Goal: Information Seeking & Learning: Learn about a topic

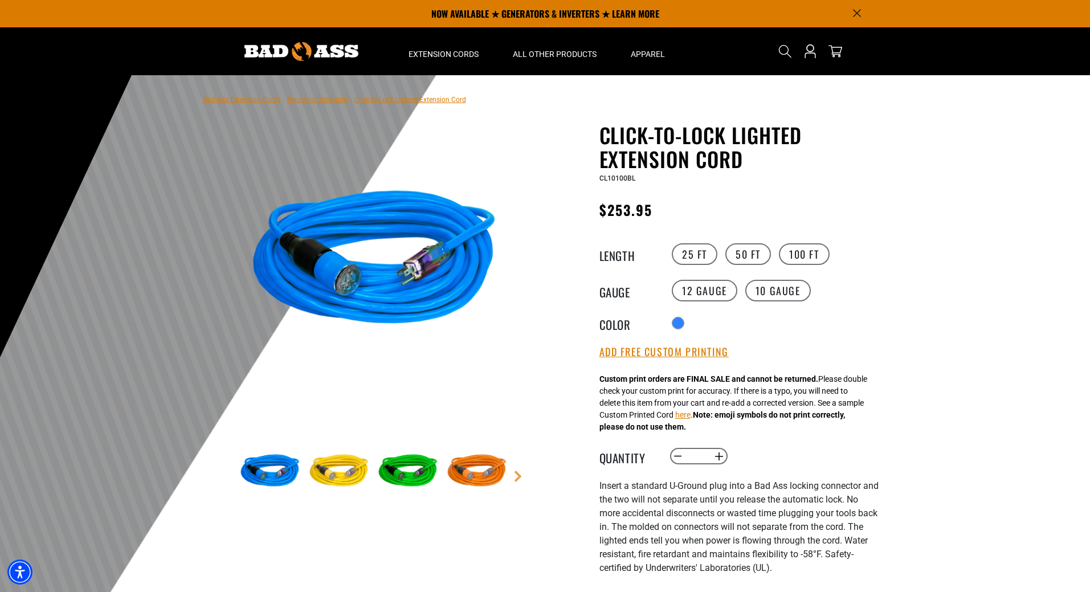
click at [338, 468] on img at bounding box center [339, 472] width 66 height 66
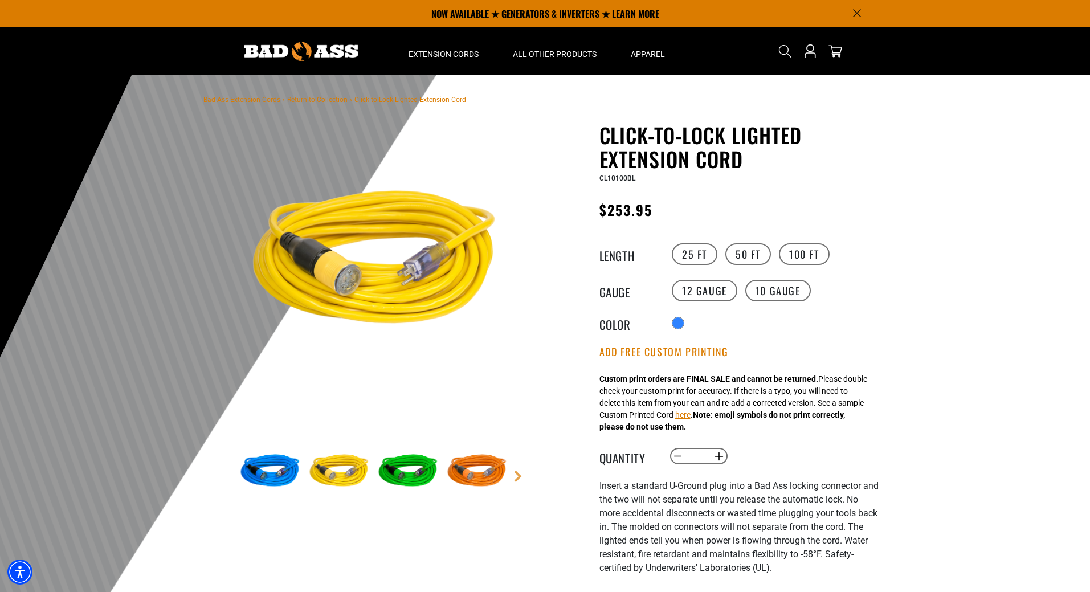
click at [397, 469] on img at bounding box center [408, 472] width 66 height 66
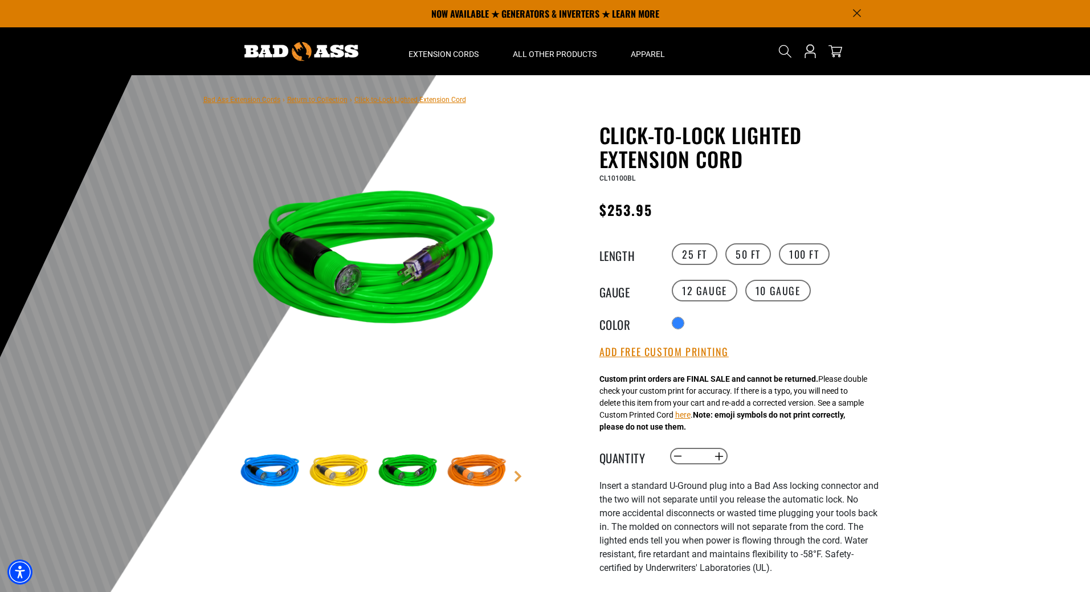
click at [484, 479] on img at bounding box center [477, 472] width 66 height 66
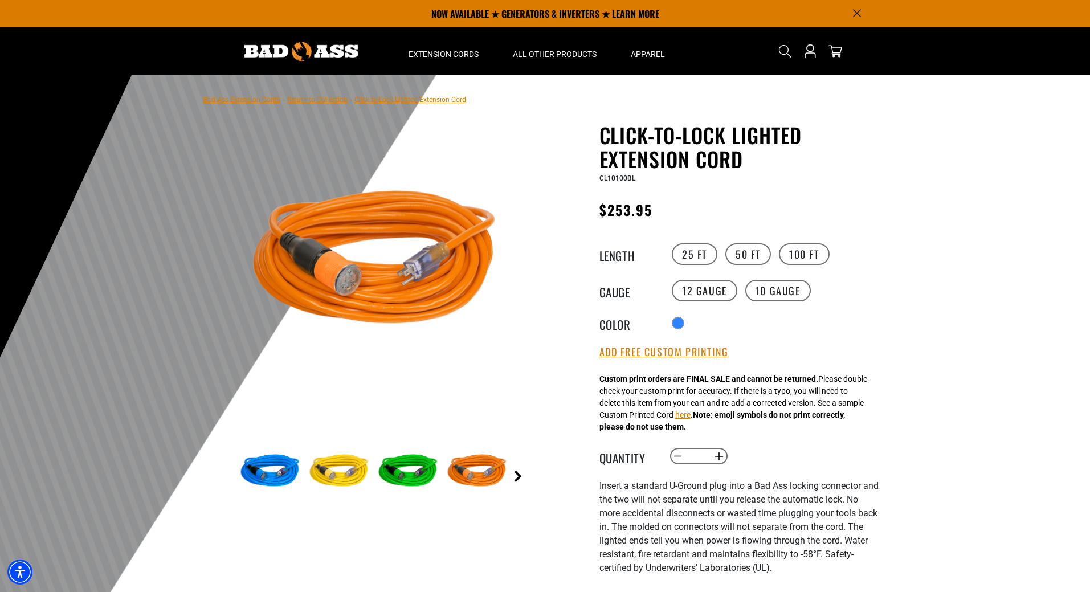
click at [518, 475] on link "Next" at bounding box center [517, 476] width 11 height 11
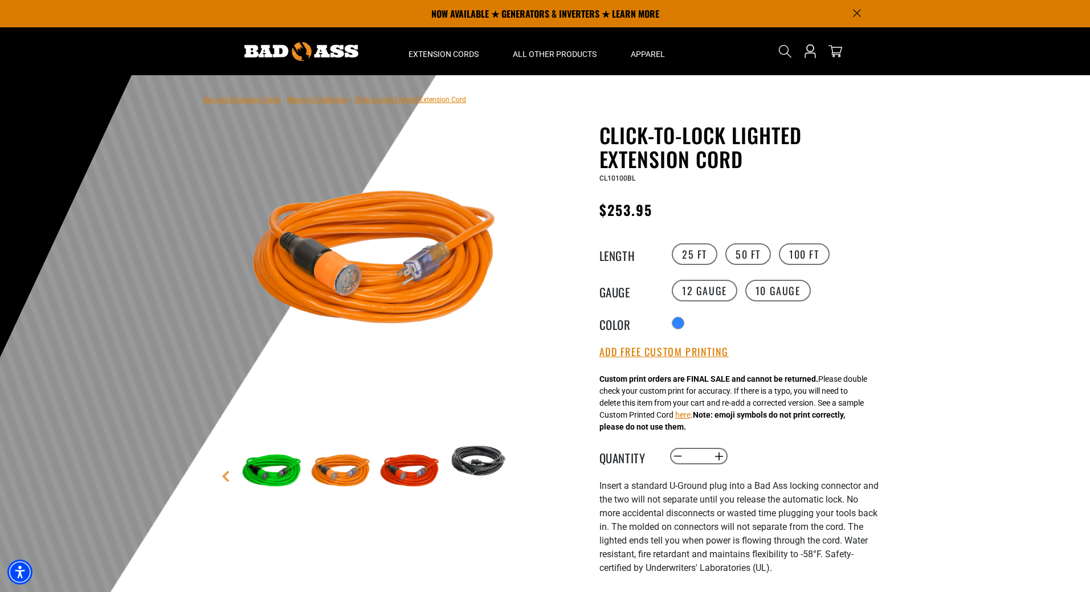
click at [517, 472] on main-product-gallery "4 of 6 Previous Next" at bounding box center [374, 343] width 325 height 441
click at [480, 456] on img at bounding box center [479, 461] width 66 height 44
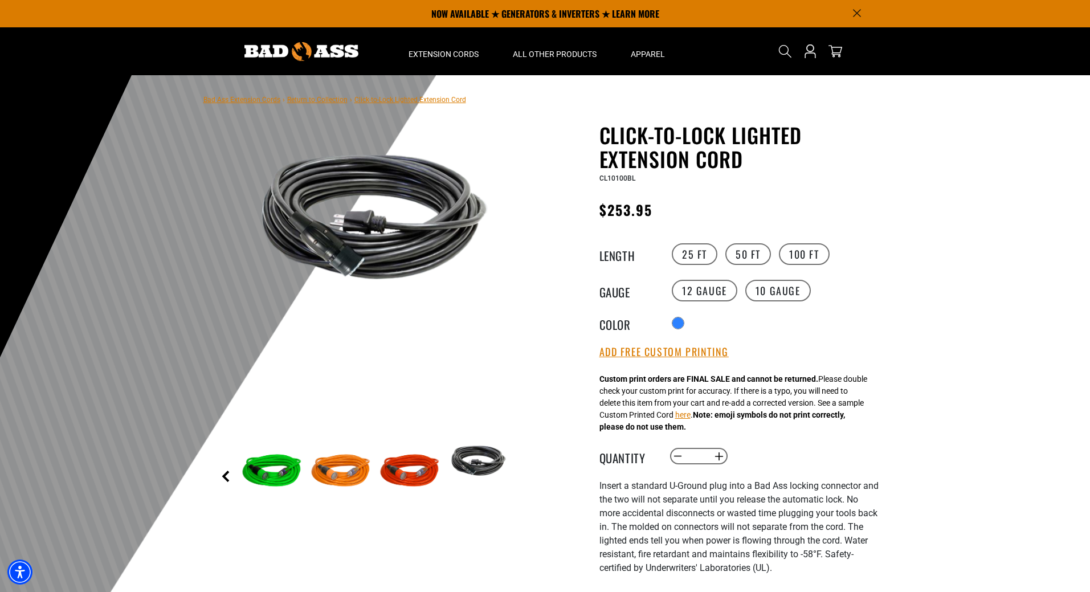
drag, startPoint x: 225, startPoint y: 483, endPoint x: 228, endPoint y: 472, distance: 11.2
click at [225, 483] on main-product-gallery "6 of 6 Previous Next" at bounding box center [374, 343] width 325 height 441
click at [226, 475] on link "Previous" at bounding box center [225, 476] width 11 height 11
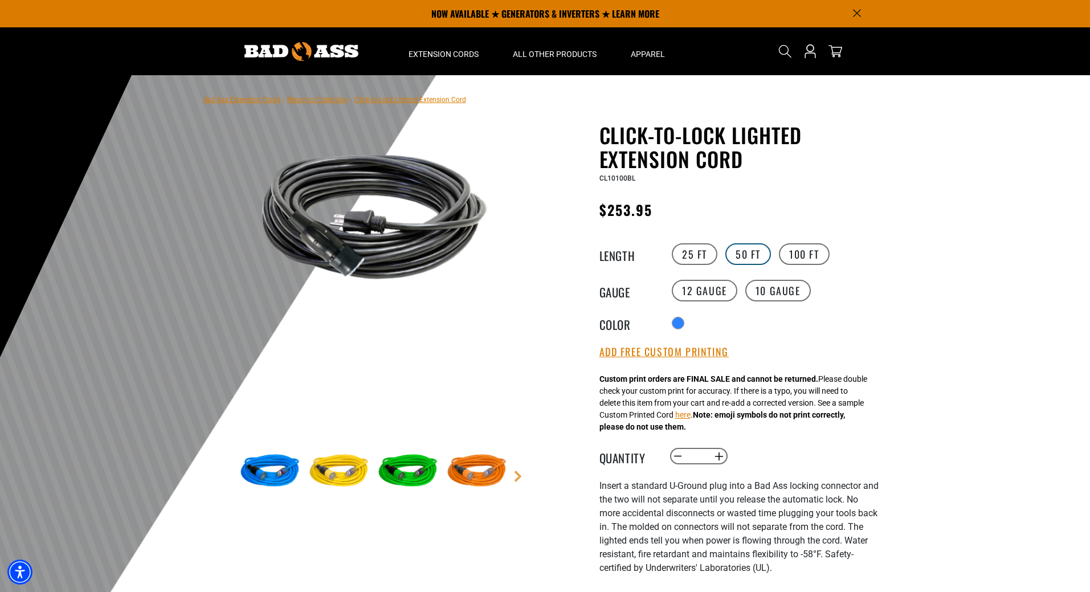
click at [749, 252] on label "50 FT" at bounding box center [748, 254] width 46 height 22
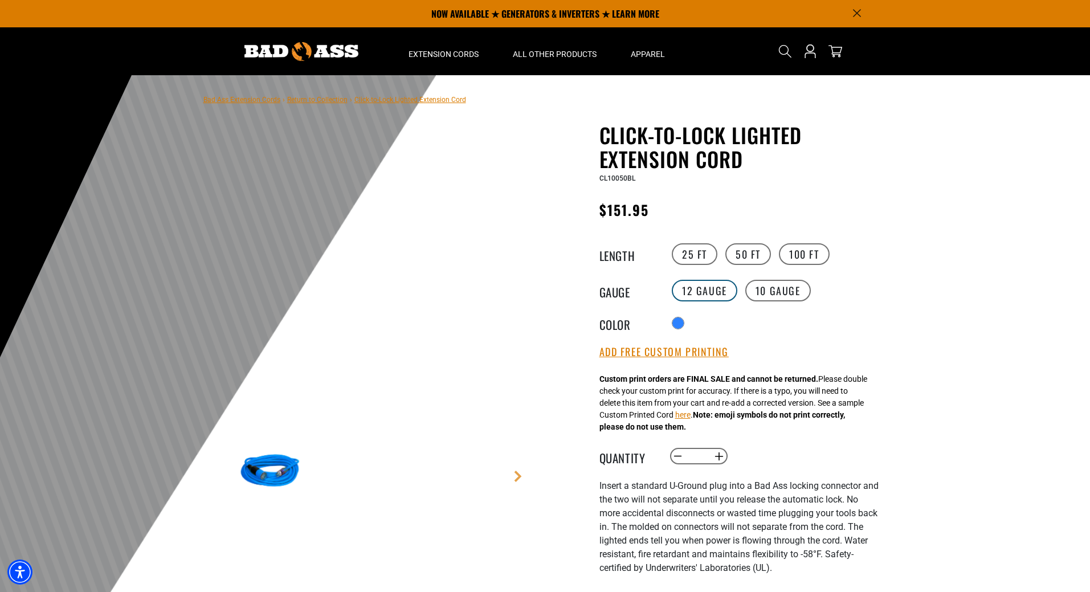
click at [712, 286] on label "12 Gauge" at bounding box center [705, 291] width 66 height 22
click at [804, 257] on label "100 FT" at bounding box center [804, 254] width 51 height 22
click at [789, 293] on label "10 Gauge" at bounding box center [778, 291] width 66 height 22
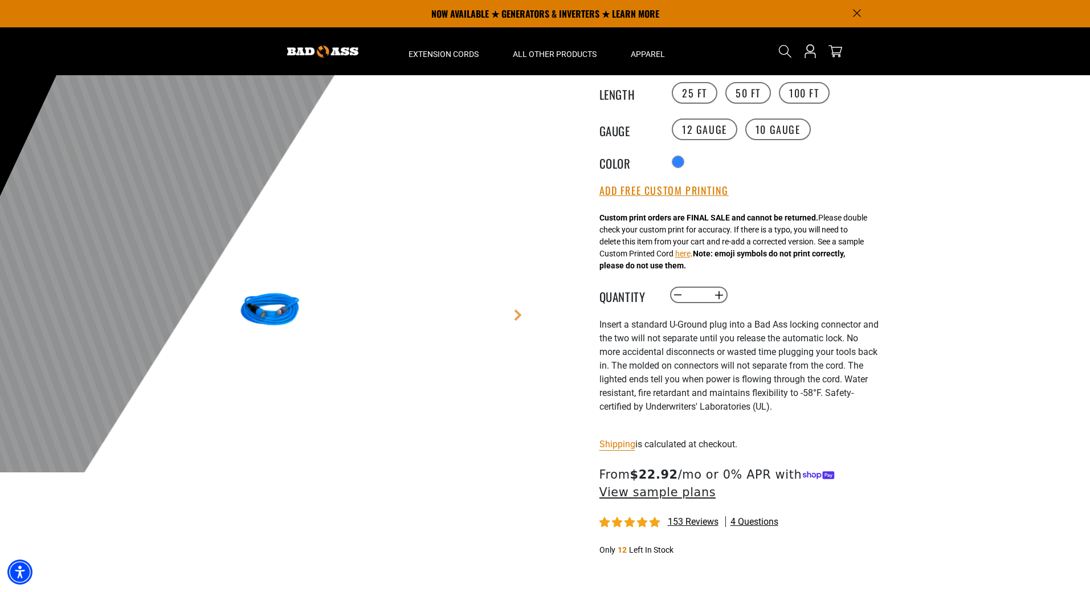
scroll to position [114, 0]
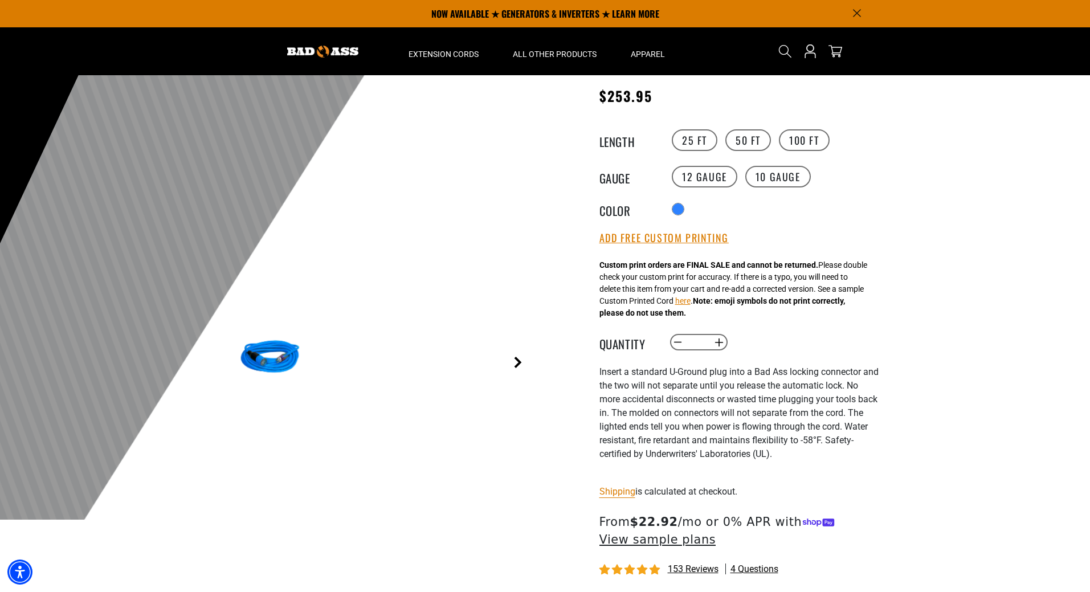
click at [517, 364] on link "Next" at bounding box center [517, 362] width 11 height 11
click at [224, 361] on link "Previous" at bounding box center [225, 362] width 11 height 11
click at [226, 361] on main-product-gallery "6 of 6 Previous Next" at bounding box center [374, 229] width 325 height 441
drag, startPoint x: 226, startPoint y: 361, endPoint x: 235, endPoint y: 359, distance: 9.4
click at [226, 361] on main-product-gallery "6 of 6 Previous Next" at bounding box center [374, 229] width 325 height 441
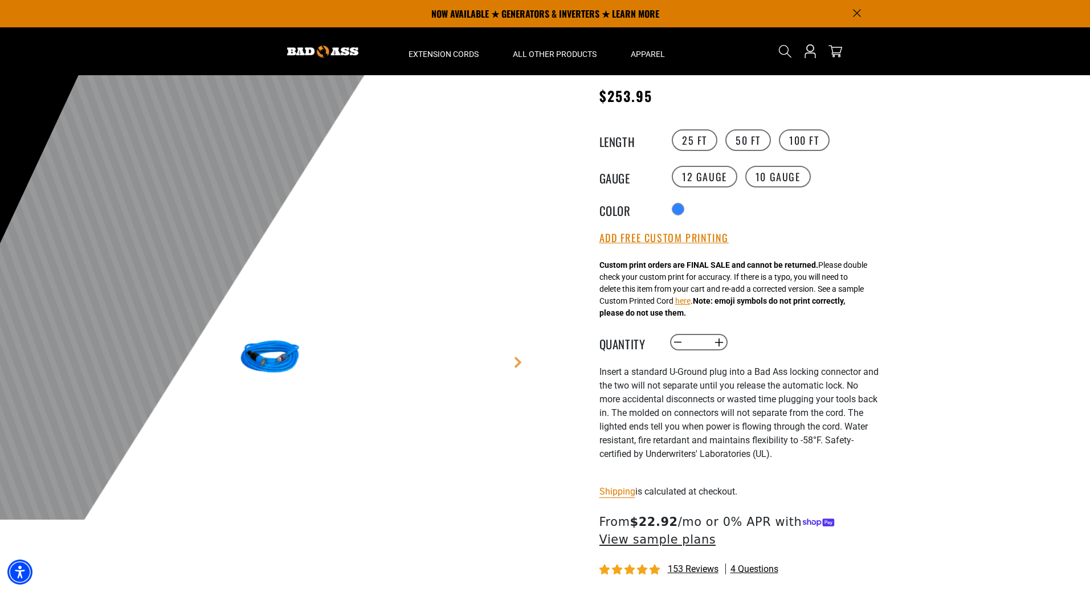
click at [278, 351] on img at bounding box center [270, 358] width 66 height 66
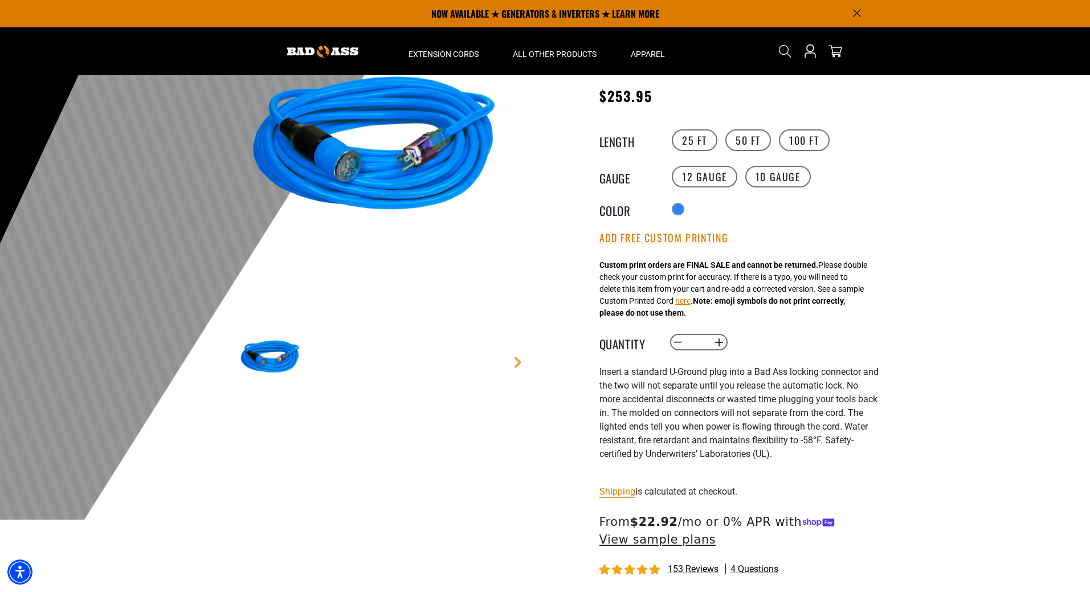
scroll to position [0, 0]
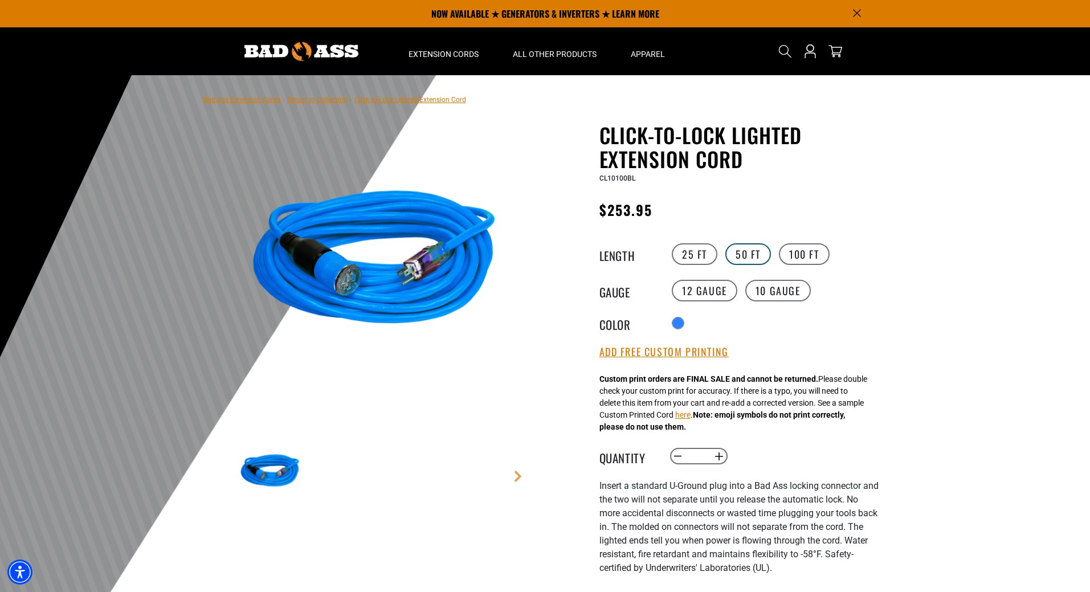
click at [759, 255] on label "50 FT" at bounding box center [748, 254] width 46 height 22
click at [699, 290] on label "12 Gauge" at bounding box center [705, 291] width 66 height 22
click at [704, 325] on div "Translation missing: en.products.product.variant_sold_out_or_unavailable" at bounding box center [698, 324] width 11 height 11
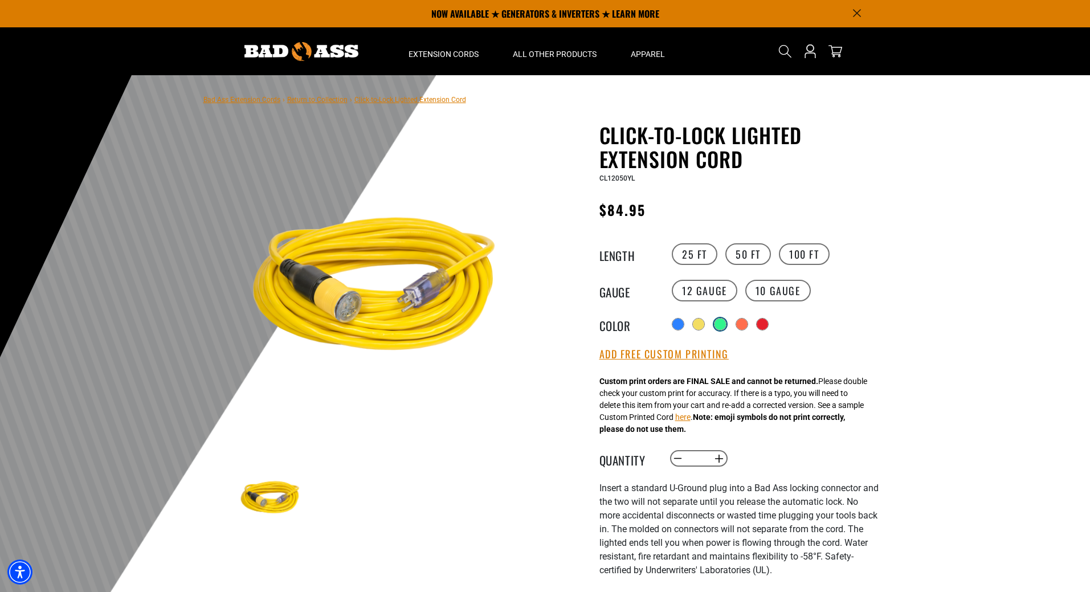
click at [724, 328] on div "Translation missing: en.products.product.variant_sold_out_or_unavailable" at bounding box center [720, 324] width 11 height 11
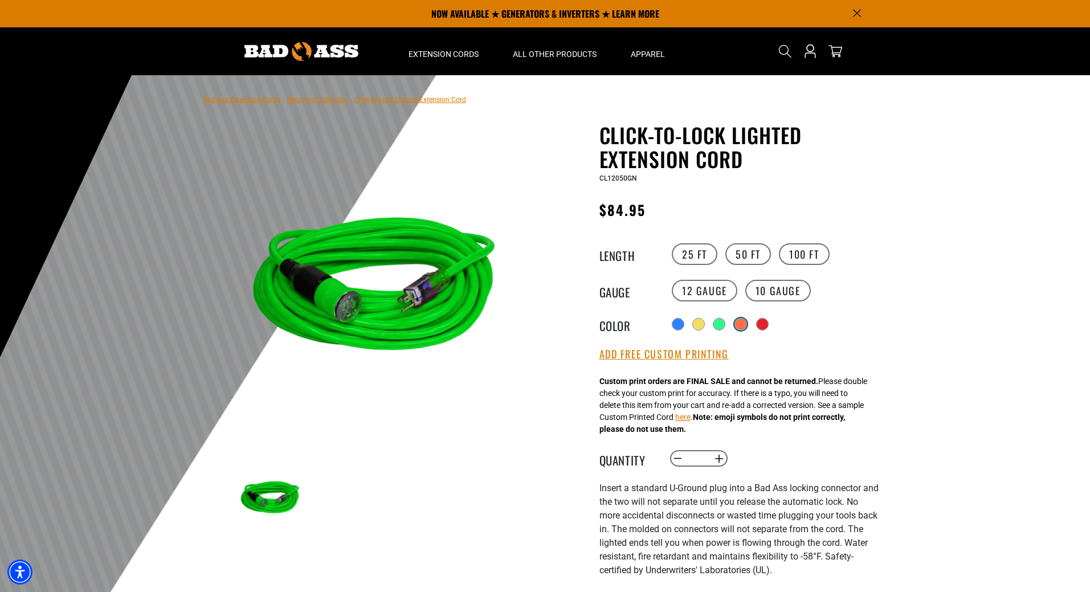
click at [743, 329] on div "Translation missing: en.products.product.variant_sold_out_or_unavailable" at bounding box center [740, 324] width 11 height 11
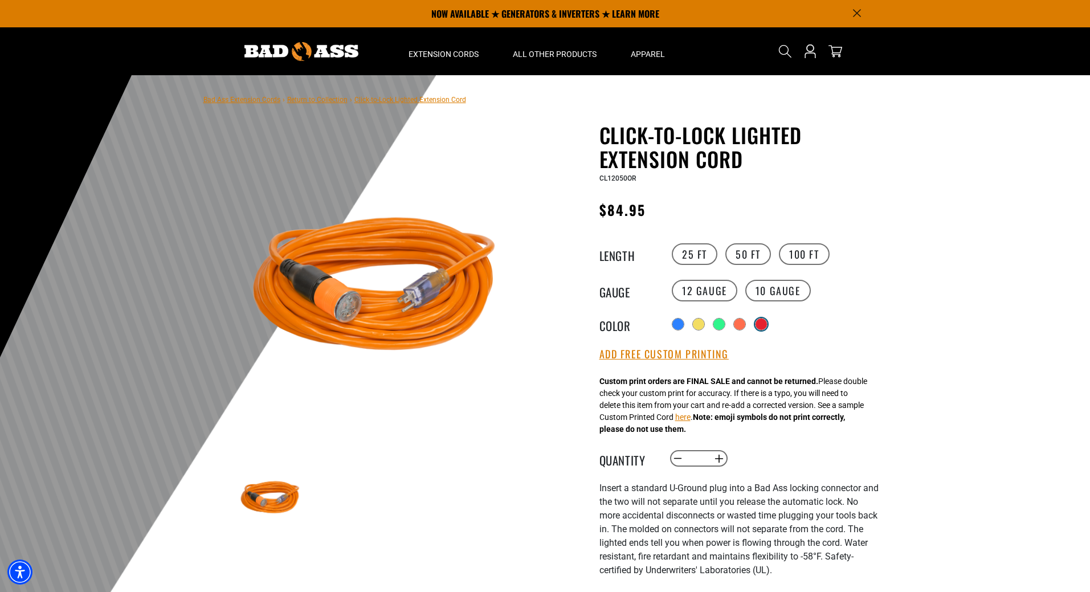
click at [762, 327] on div "Translation missing: en.products.product.variant_sold_out_or_unavailable" at bounding box center [761, 324] width 11 height 11
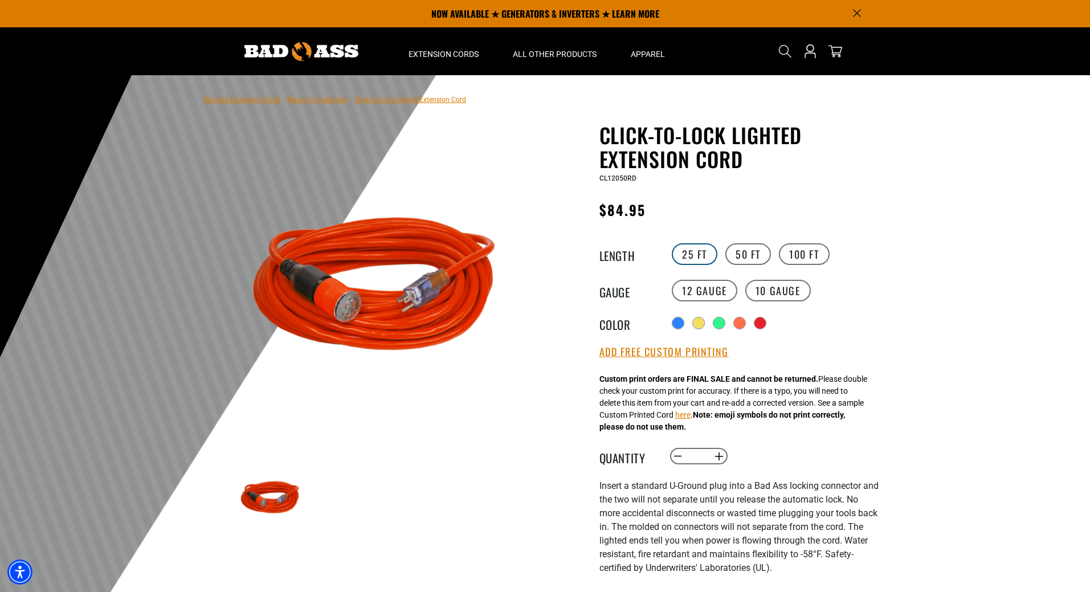
click at [700, 259] on label "25 FT" at bounding box center [695, 254] width 46 height 22
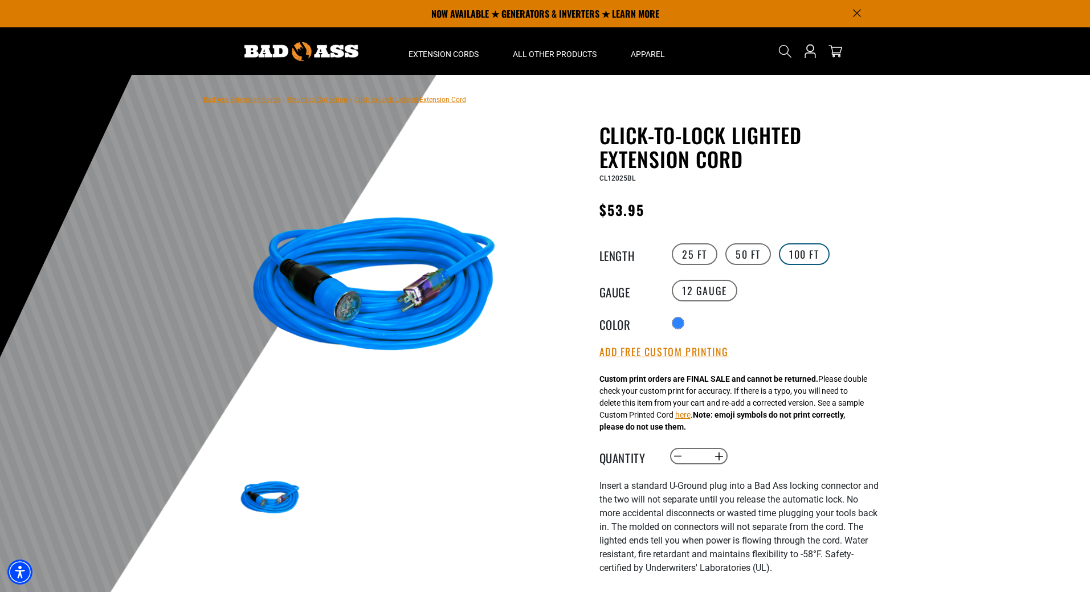
click at [782, 257] on label "100 FT" at bounding box center [804, 254] width 51 height 22
click at [781, 291] on label "10 Gauge" at bounding box center [778, 291] width 66 height 22
click at [684, 323] on div at bounding box center [679, 324] width 11 height 11
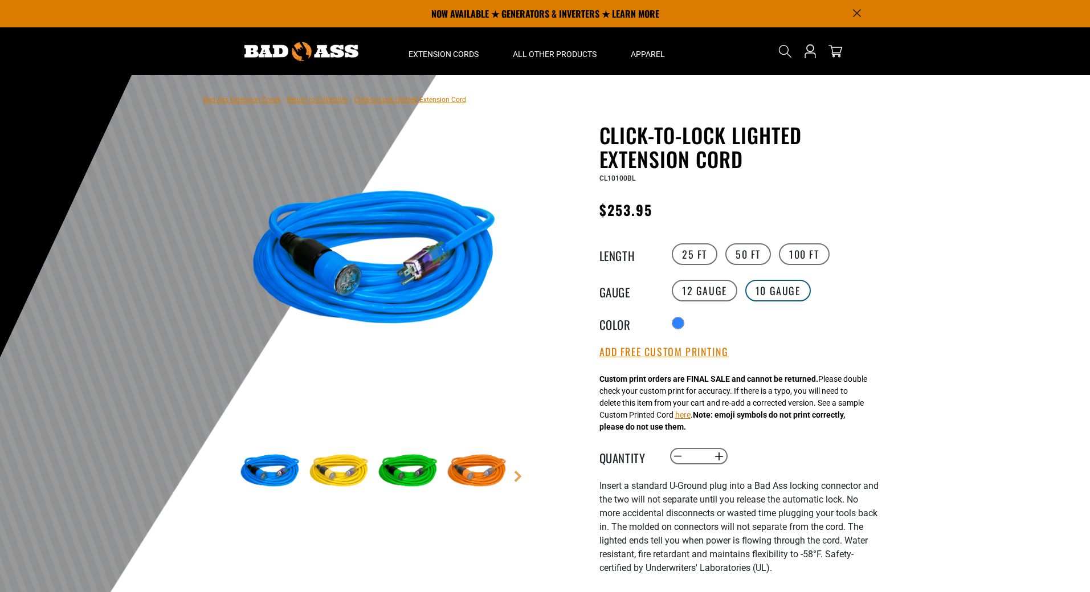
click at [773, 288] on label "10 Gauge" at bounding box center [778, 291] width 66 height 22
click at [808, 254] on label "100 FT" at bounding box center [804, 254] width 51 height 22
click at [432, 254] on img at bounding box center [374, 262] width 275 height 275
click at [283, 476] on img at bounding box center [270, 472] width 66 height 66
click at [345, 475] on img at bounding box center [339, 472] width 66 height 66
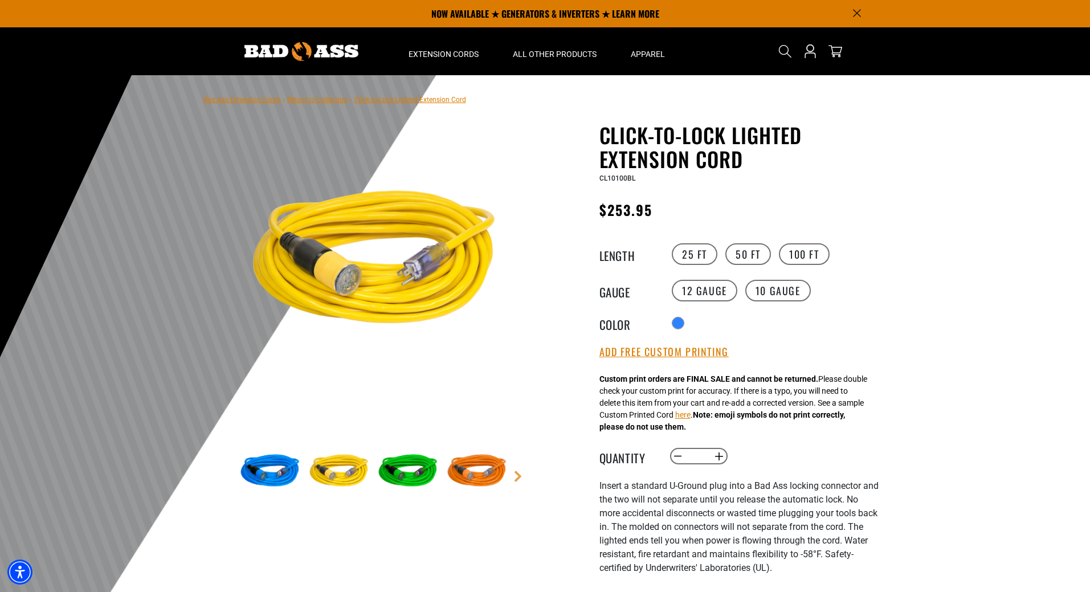
click at [277, 466] on img at bounding box center [270, 472] width 66 height 66
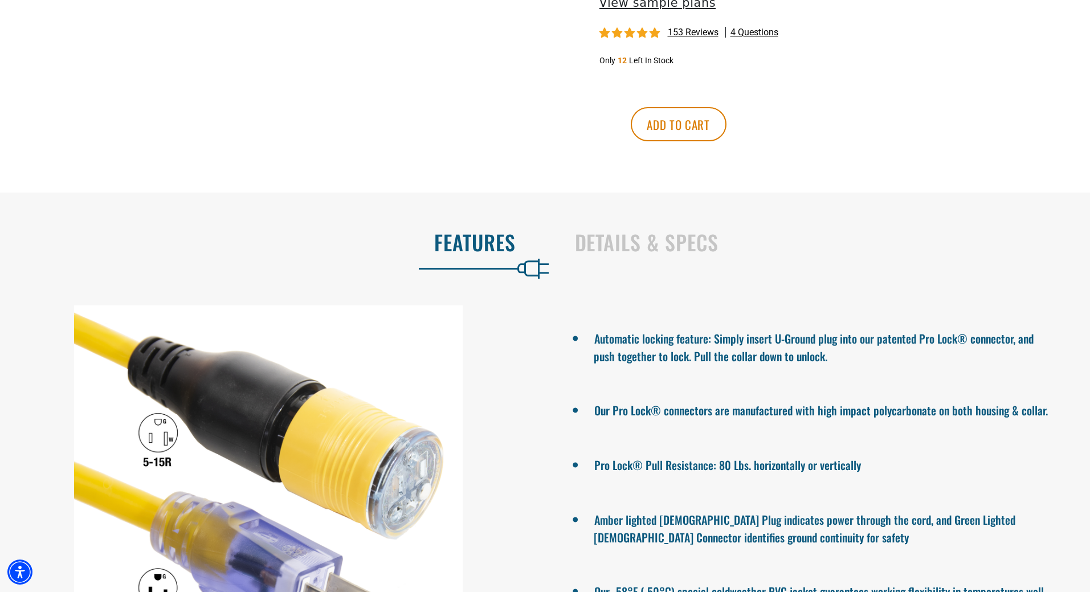
scroll to position [798, 0]
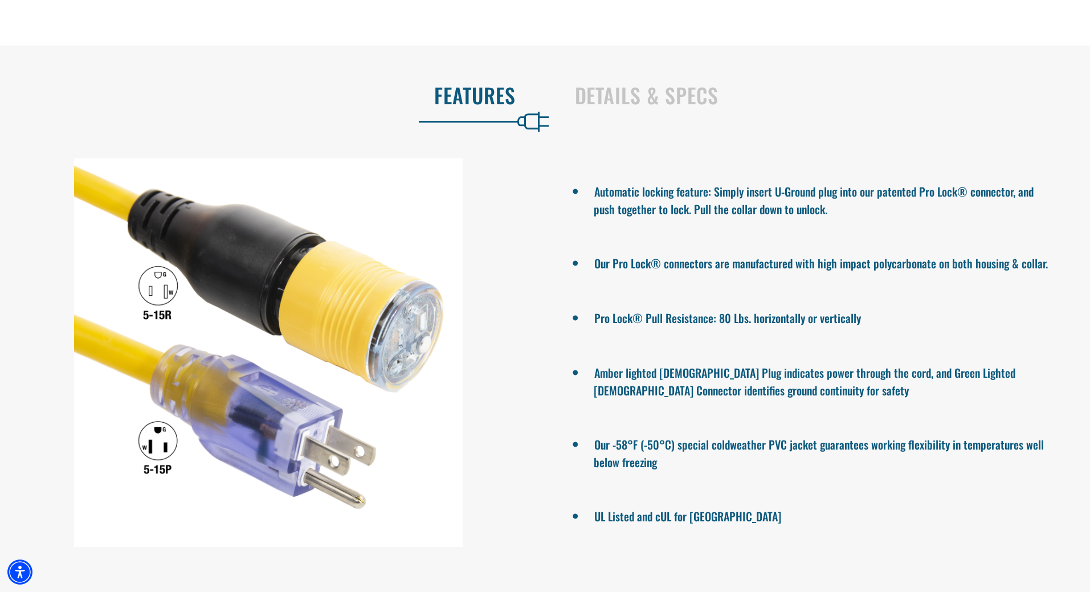
click at [165, 295] on div at bounding box center [268, 352] width 537 height 389
click at [666, 107] on h2 "Details & Specs" at bounding box center [821, 95] width 492 height 24
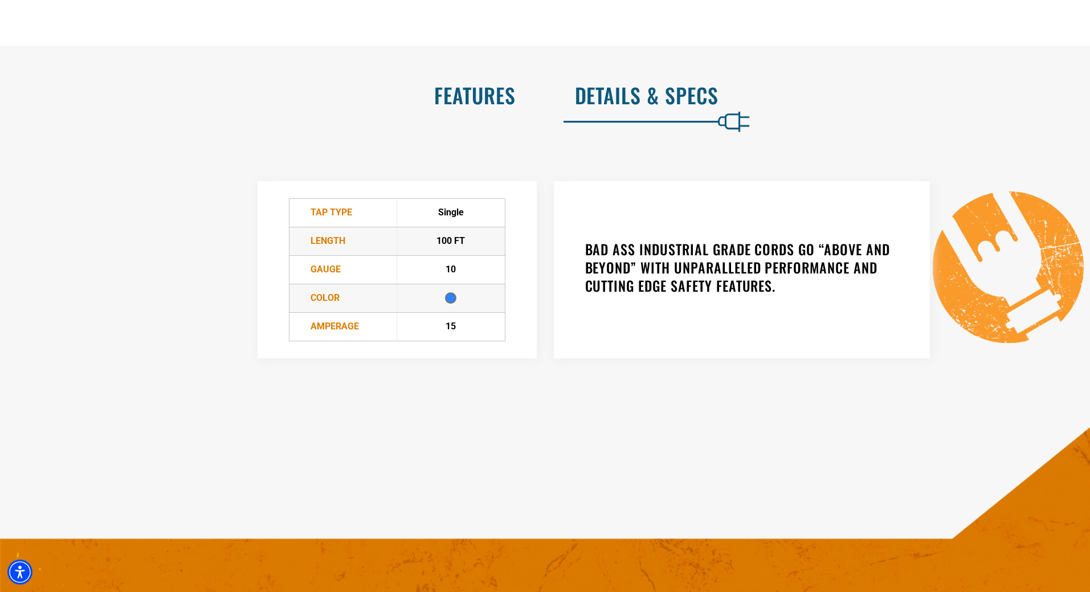
click at [514, 97] on h2 "Features" at bounding box center [270, 95] width 492 height 24
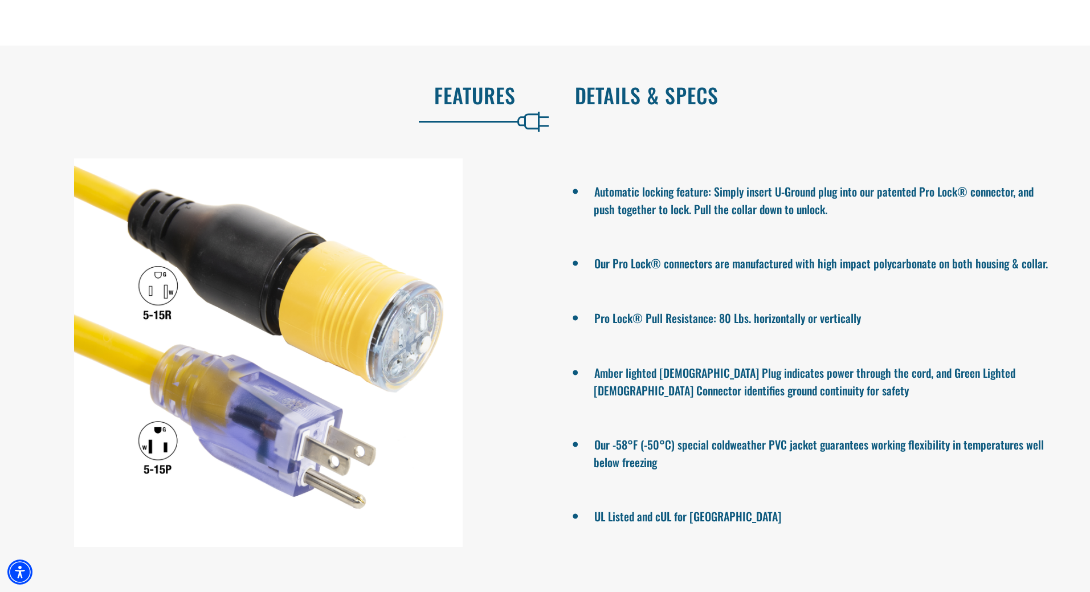
click at [618, 95] on h2 "Details & Specs" at bounding box center [821, 95] width 492 height 24
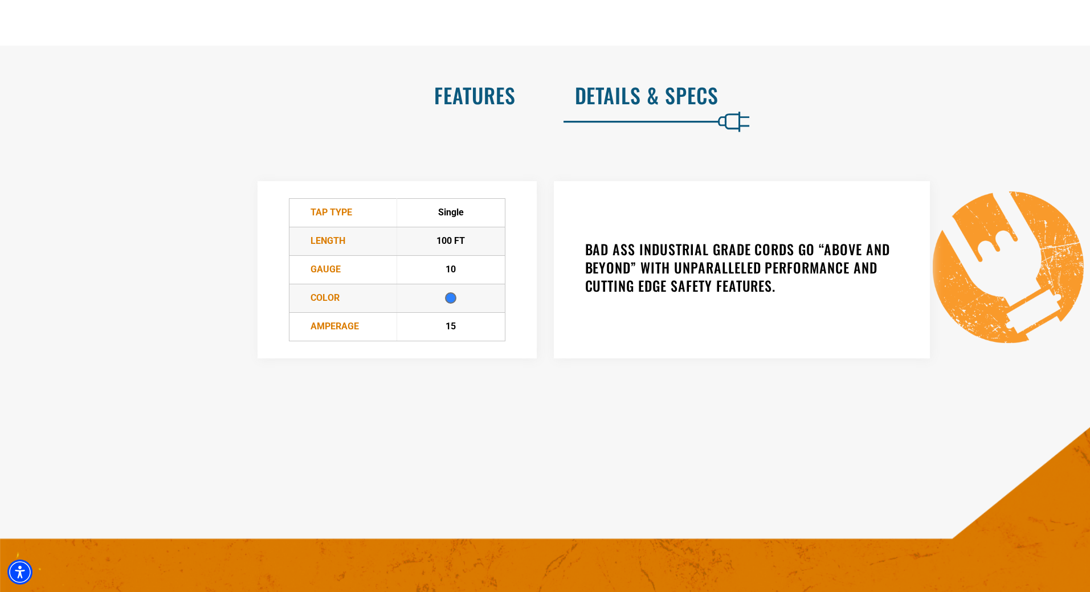
click at [507, 87] on h2 "Features" at bounding box center [270, 95] width 492 height 24
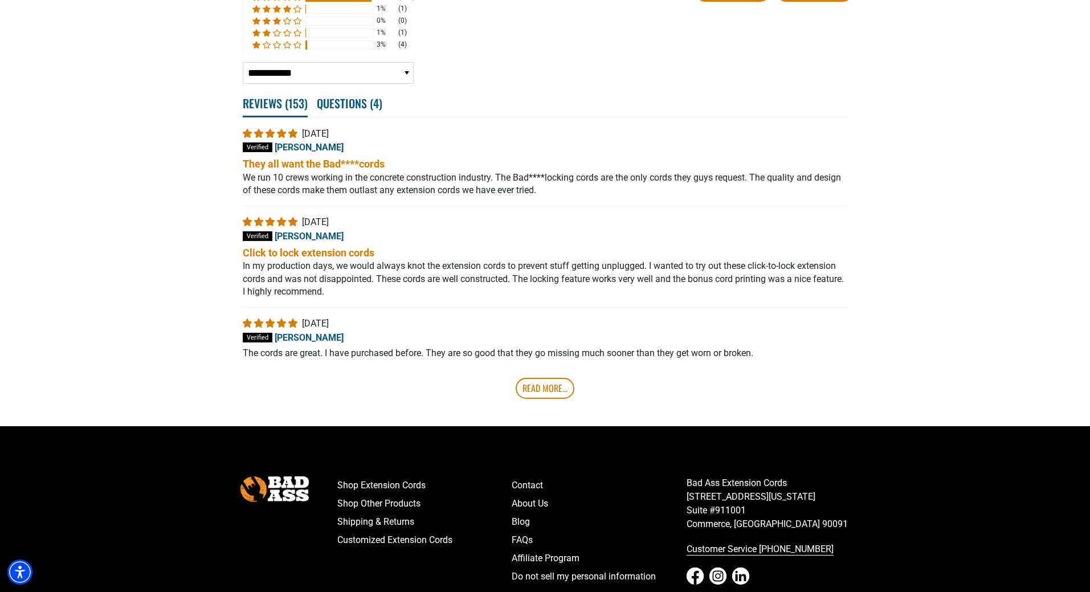
scroll to position [2366, 0]
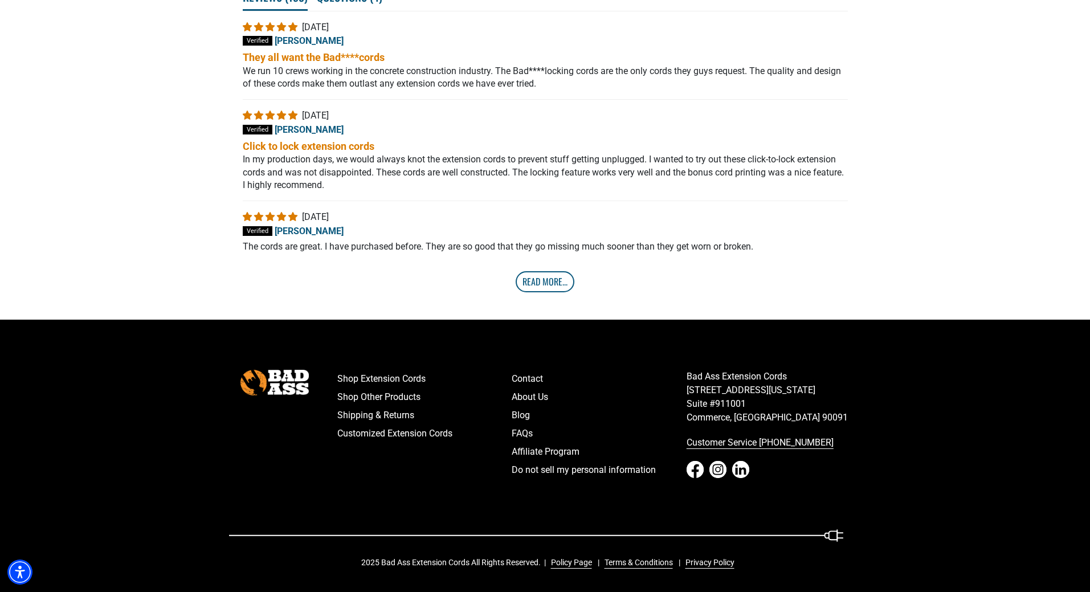
click at [555, 288] on link "Read More..." at bounding box center [545, 281] width 59 height 21
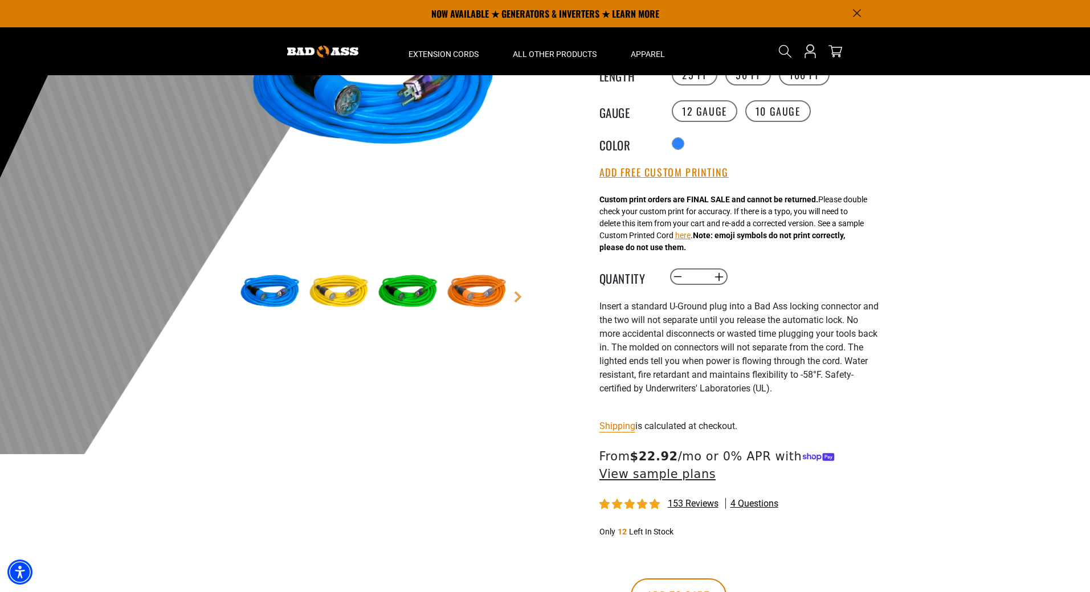
scroll to position [123, 0]
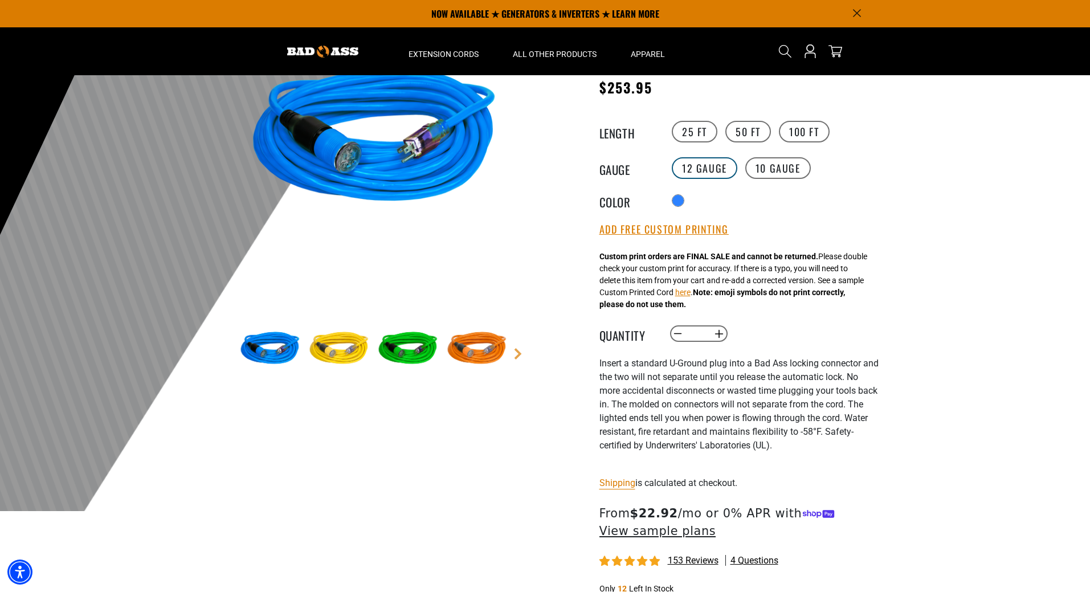
click at [700, 176] on label "12 Gauge" at bounding box center [705, 168] width 66 height 22
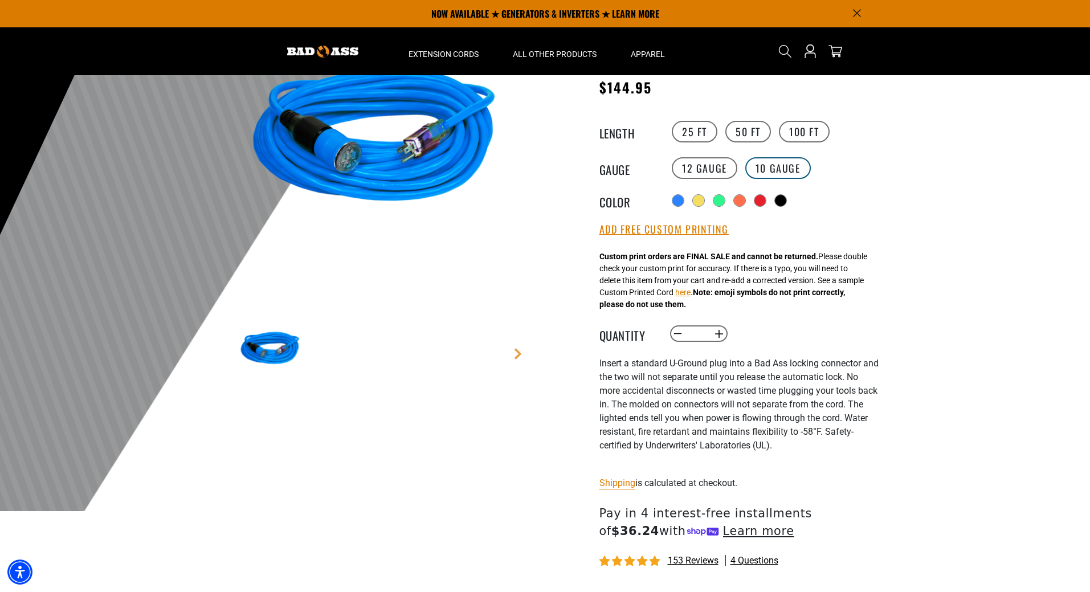
click at [770, 164] on label "10 Gauge" at bounding box center [778, 168] width 66 height 22
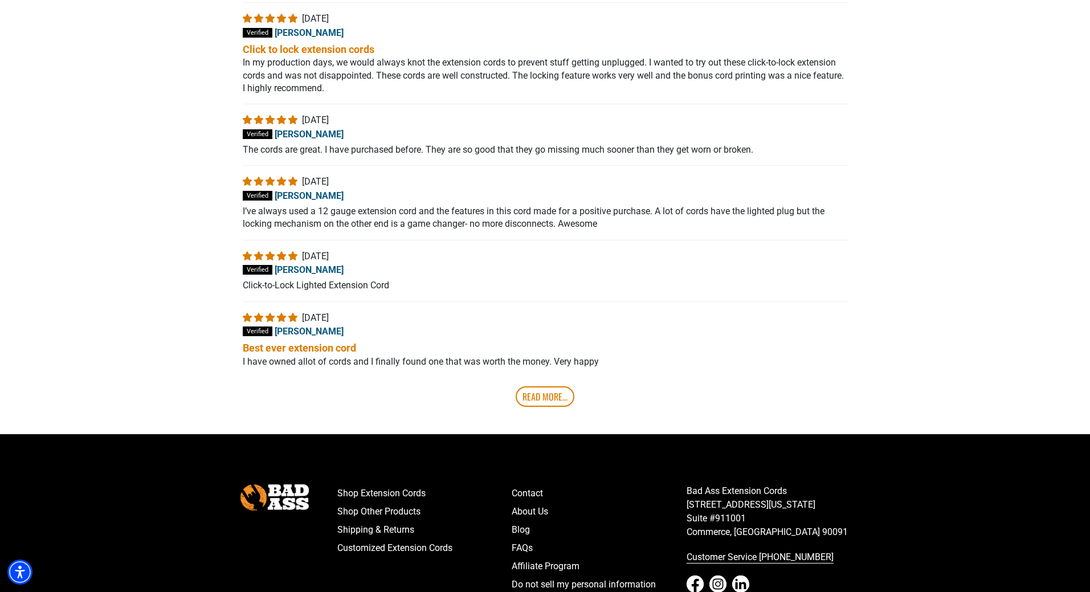
scroll to position [2579, 0]
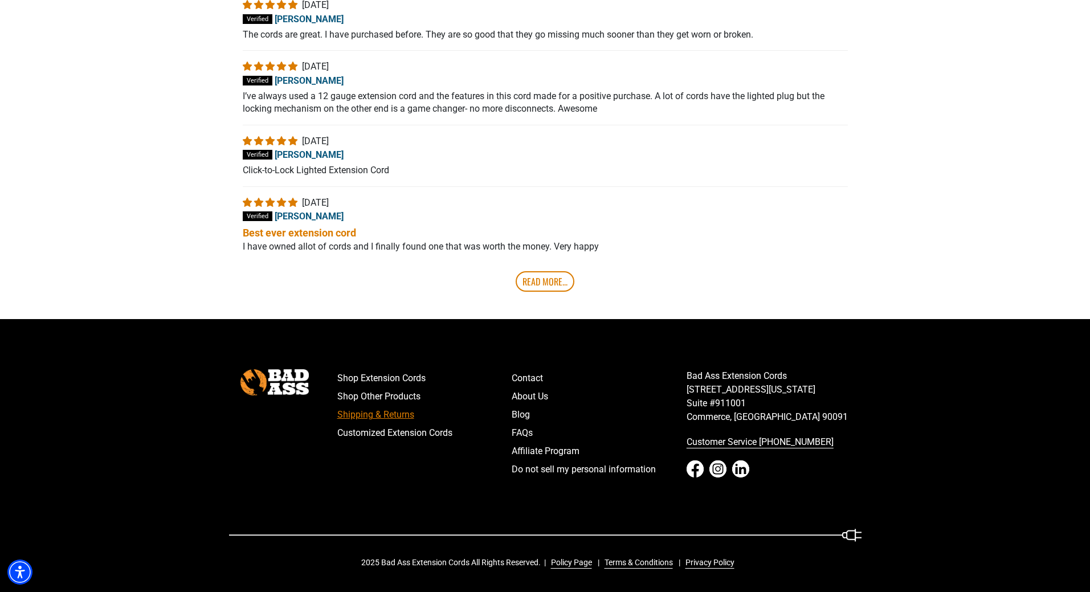
click at [392, 414] on link "Shipping & Returns" at bounding box center [424, 415] width 175 height 18
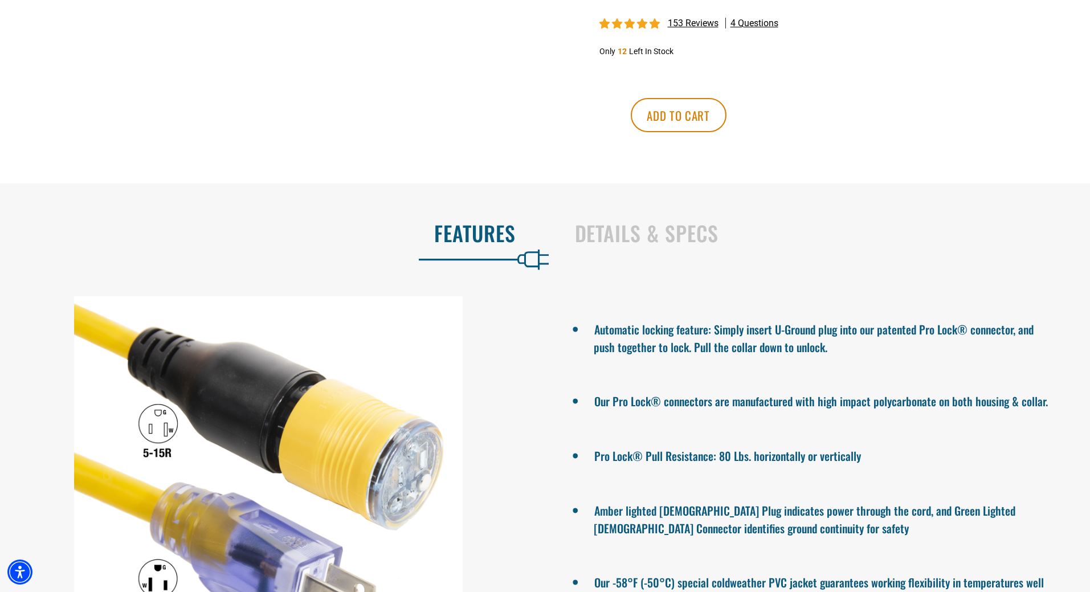
scroll to position [684, 0]
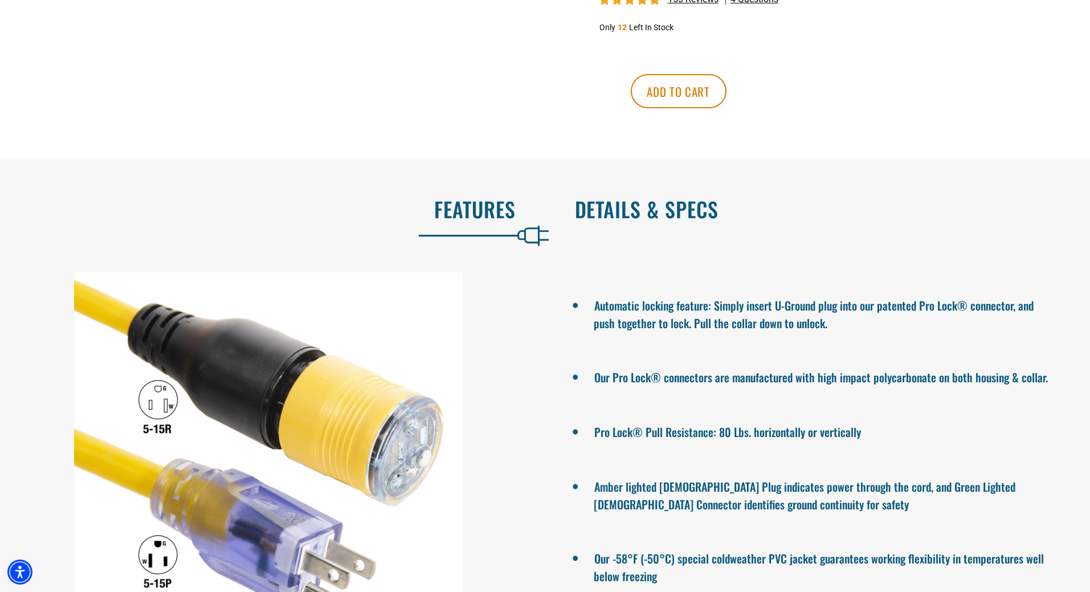
click at [658, 207] on h2 "Details & Specs" at bounding box center [821, 209] width 492 height 24
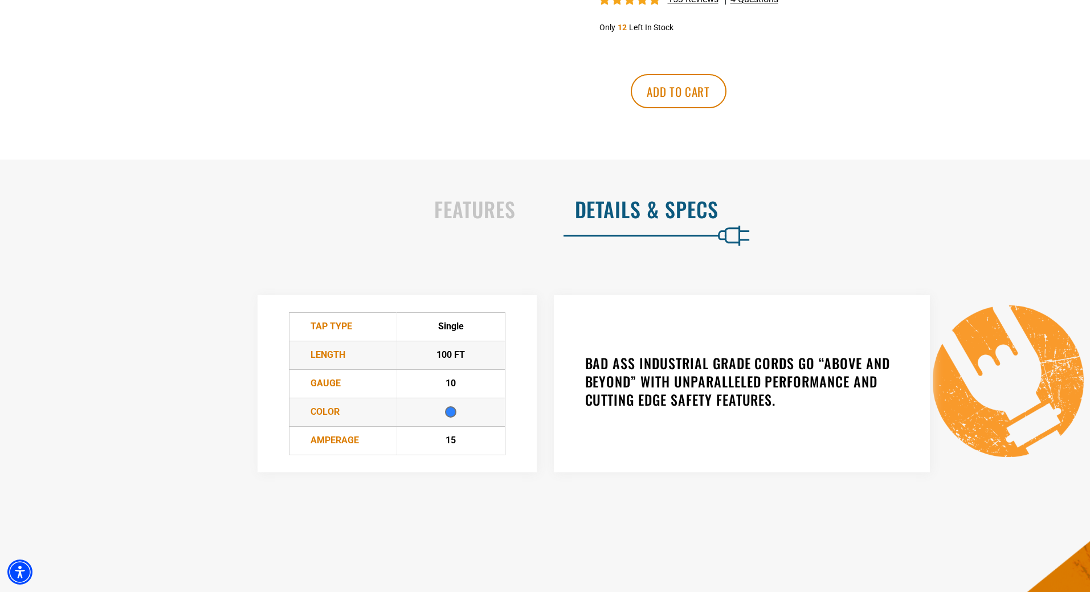
click at [524, 221] on div "Features" at bounding box center [270, 211] width 528 height 47
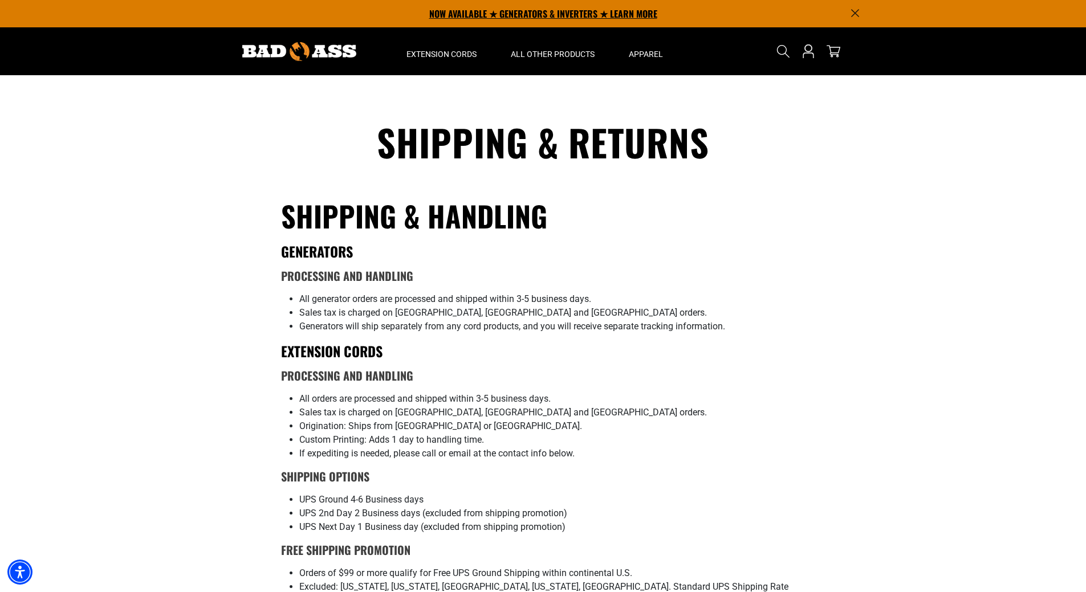
click at [532, 11] on p "NOW AVAILABLE ★ GENERATORS & INVERTERS ★ LEARN MORE" at bounding box center [543, 13] width 633 height 27
